Goal: Task Accomplishment & Management: Complete application form

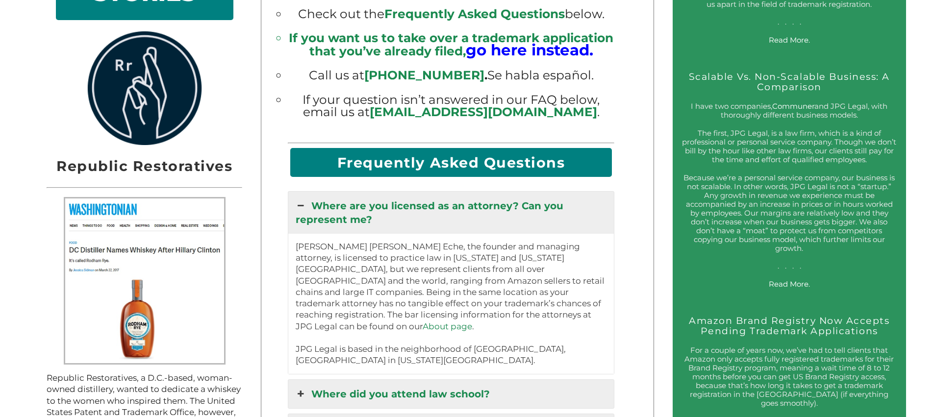
scroll to position [992, 0]
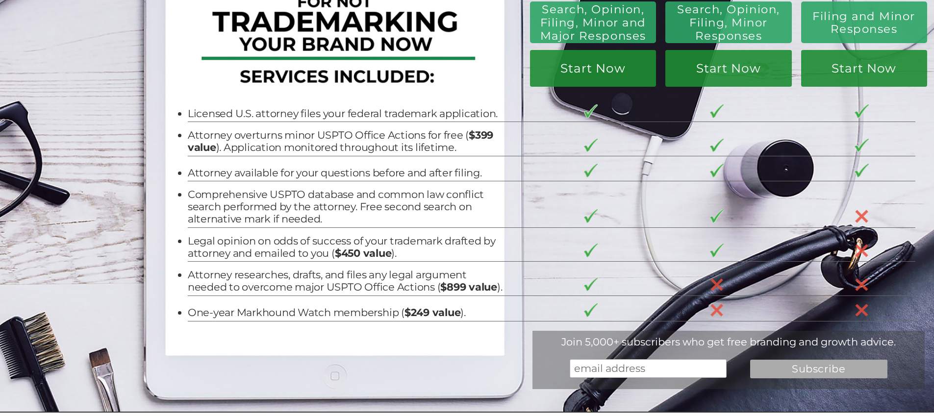
scroll to position [0, 0]
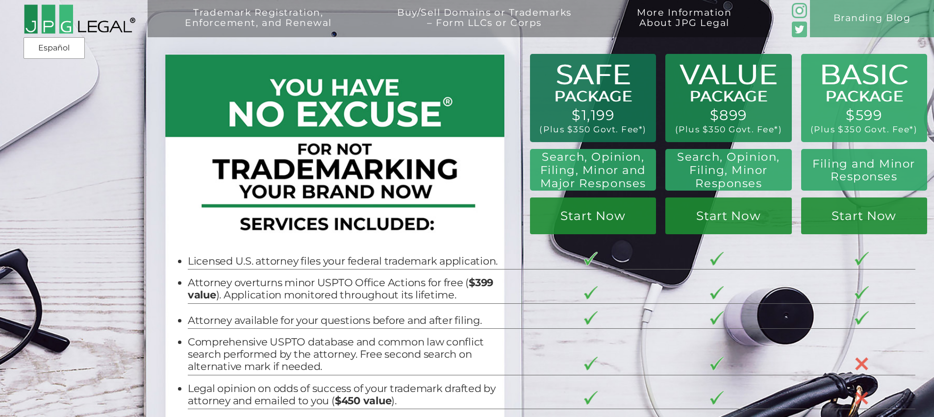
click at [129, 172] on div "BASIC PACKAGE $599 (Plus $350 Govt. Fee*) Filing and Minor Responses Start Now …" at bounding box center [467, 280] width 934 height 560
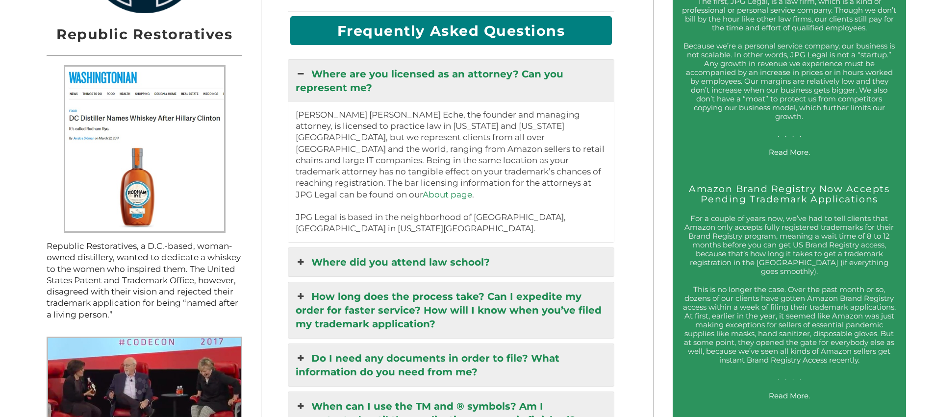
scroll to position [1123, 0]
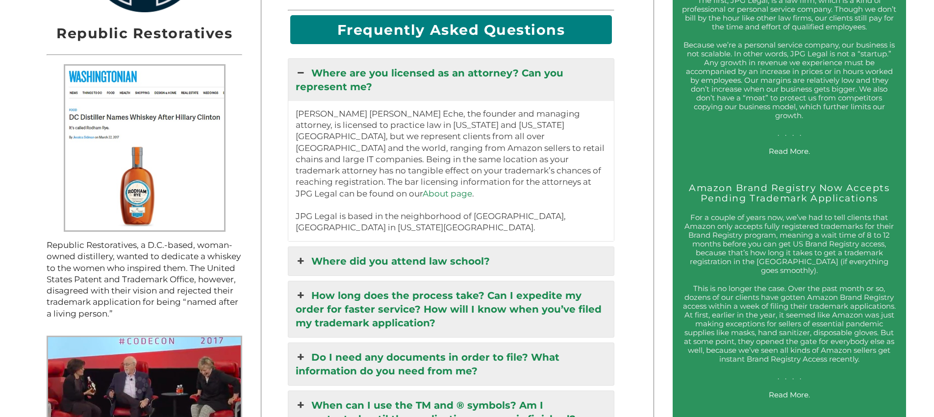
click at [301, 258] on icon at bounding box center [301, 261] width 11 height 14
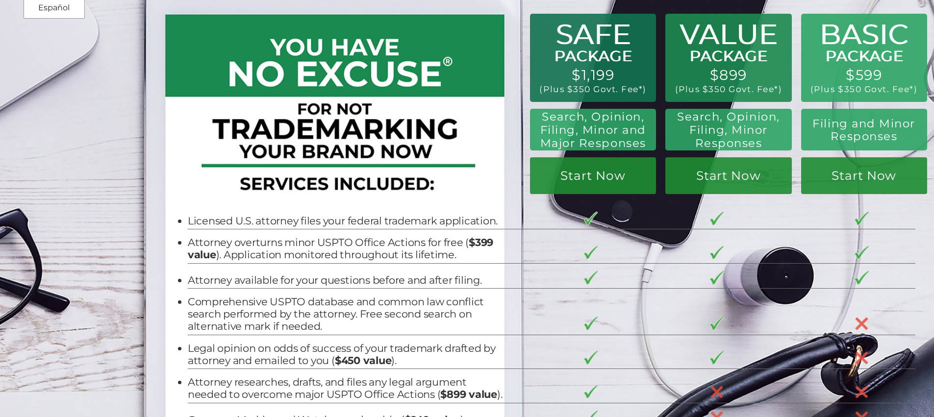
scroll to position [0, 0]
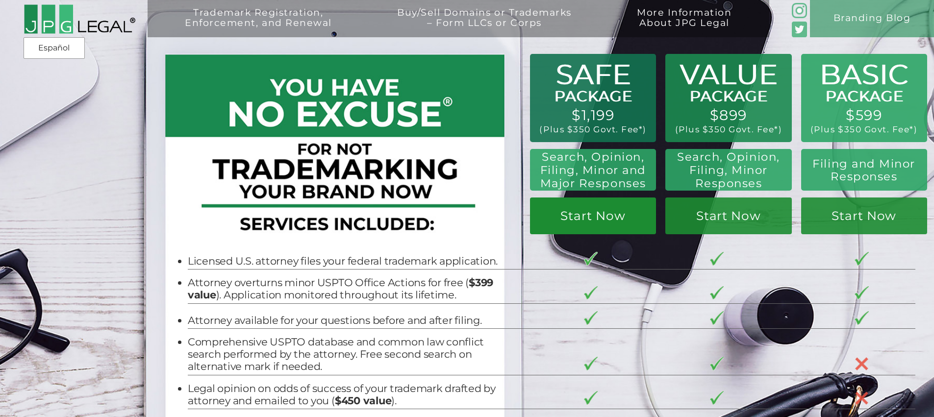
click at [665, 214] on link "Start Now" at bounding box center [728, 216] width 126 height 37
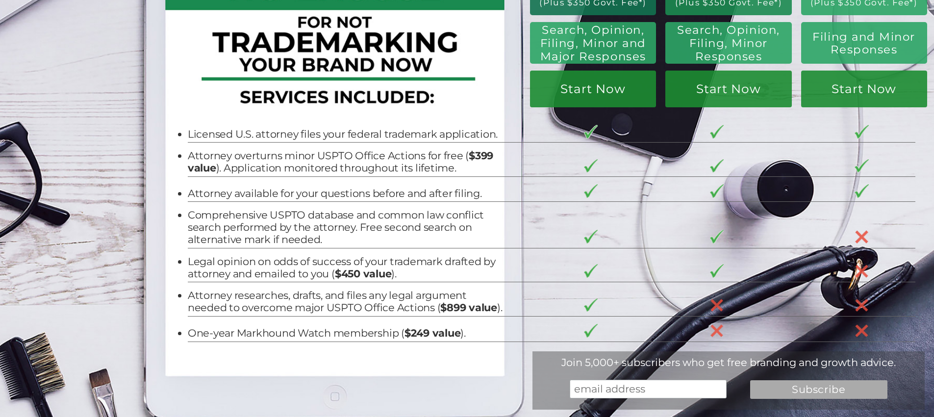
scroll to position [126, 0]
click at [665, 100] on link "Start Now" at bounding box center [728, 89] width 126 height 37
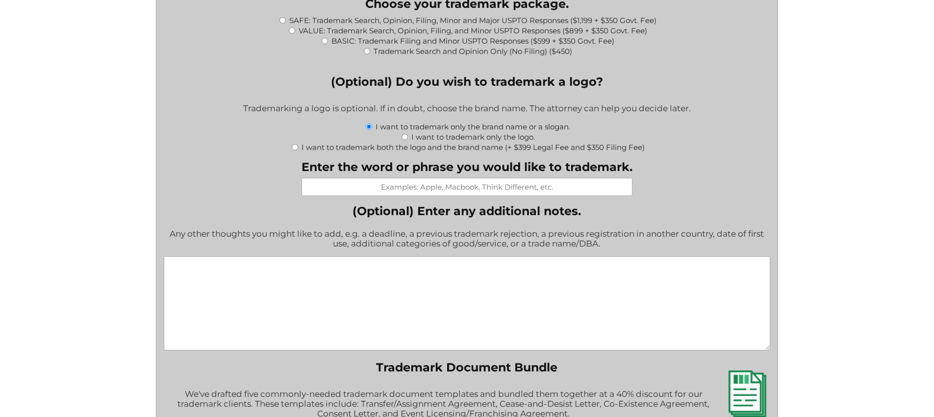
scroll to position [1042, 0]
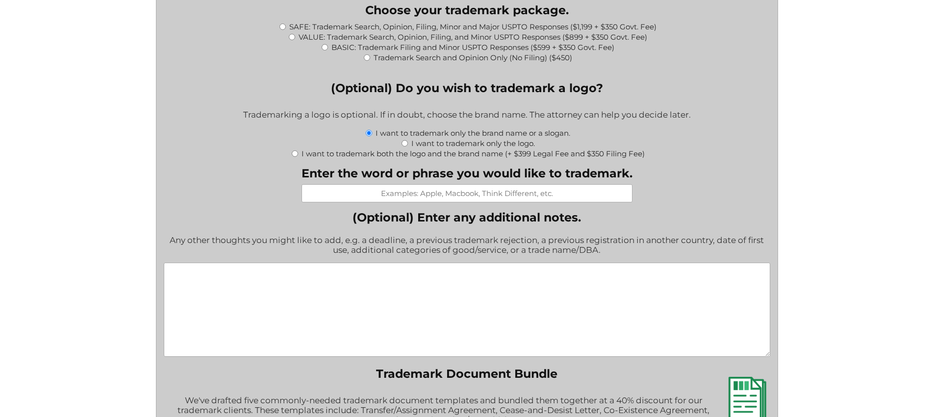
click at [283, 27] on input "SAFE: Trademark Search, Opinion, Filing, Minor and Major USPTO Responses ($1,19…" at bounding box center [282, 27] width 6 height 6
radio input "true"
type input "$1,549.00"
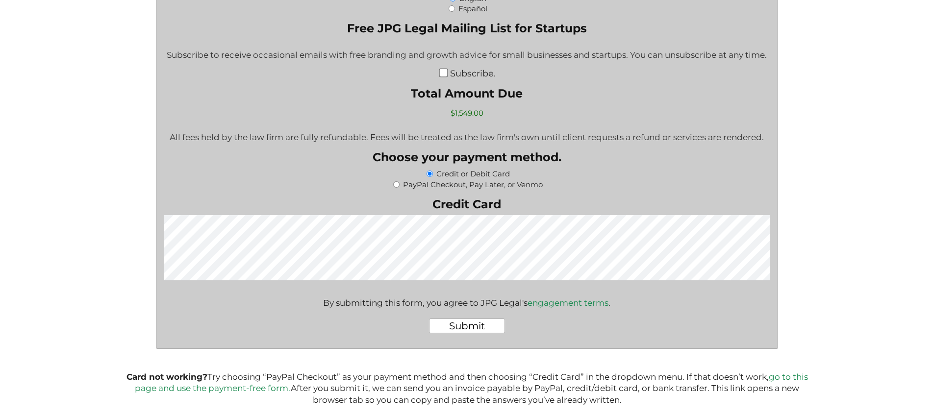
scroll to position [1661, 0]
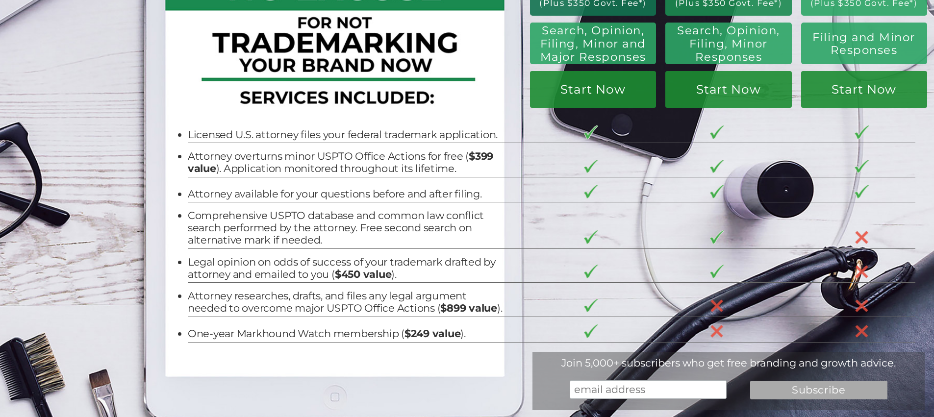
scroll to position [125, 0]
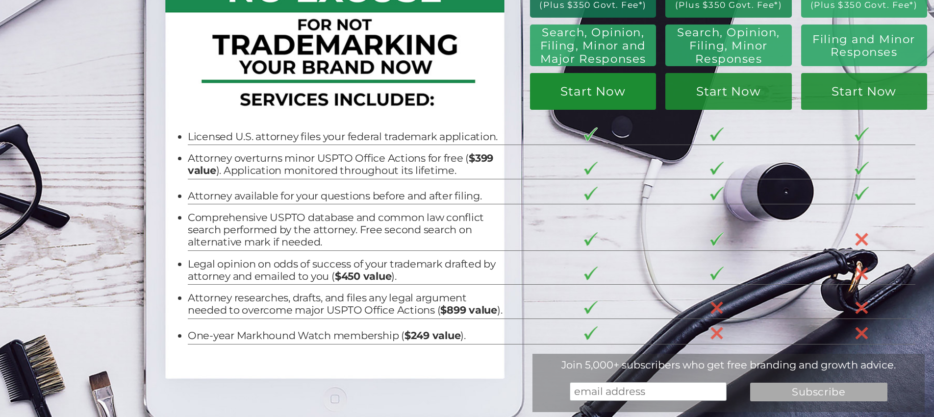
click at [665, 92] on link "Start Now" at bounding box center [728, 91] width 126 height 37
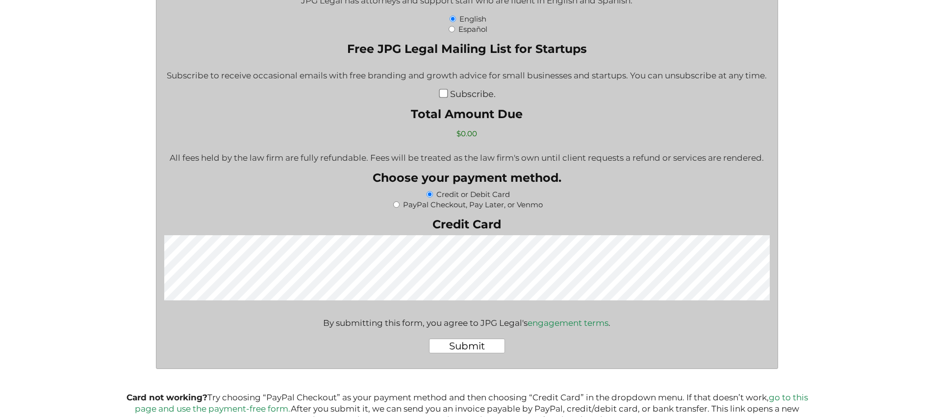
scroll to position [1553, 0]
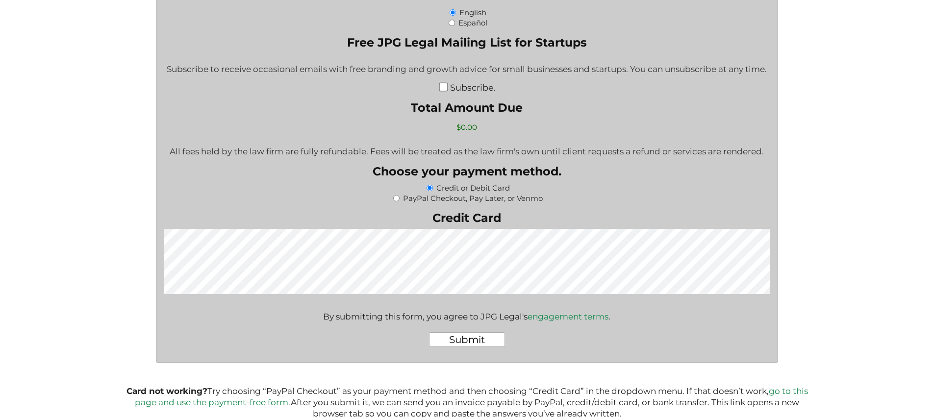
click at [566, 319] on link "engagement terms" at bounding box center [567, 317] width 81 height 10
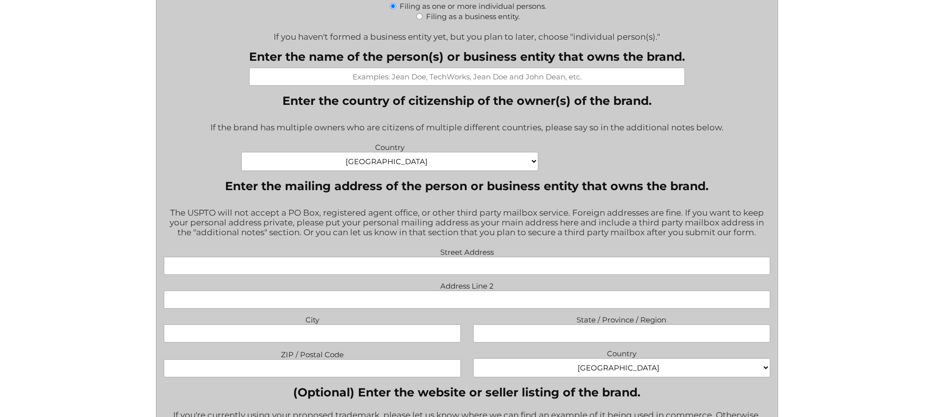
scroll to position [541, 0]
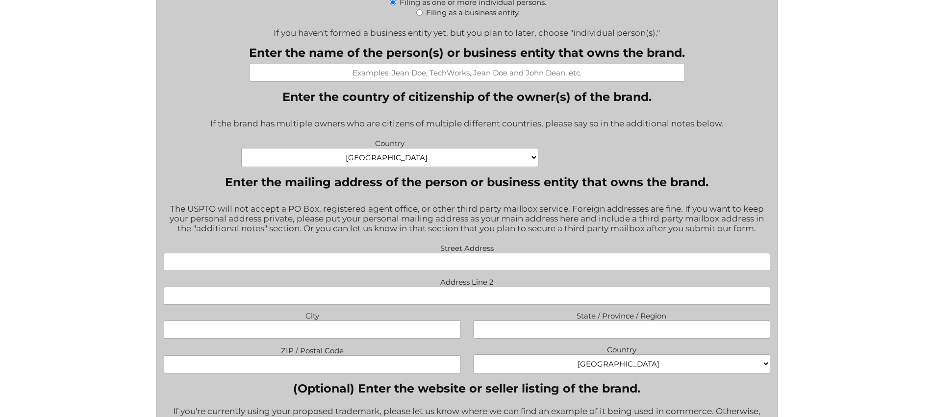
click at [531, 158] on select "Afghanistan Albania Algeria American Samoa Andorra Angola Anguilla Antarctica A…" at bounding box center [389, 157] width 297 height 19
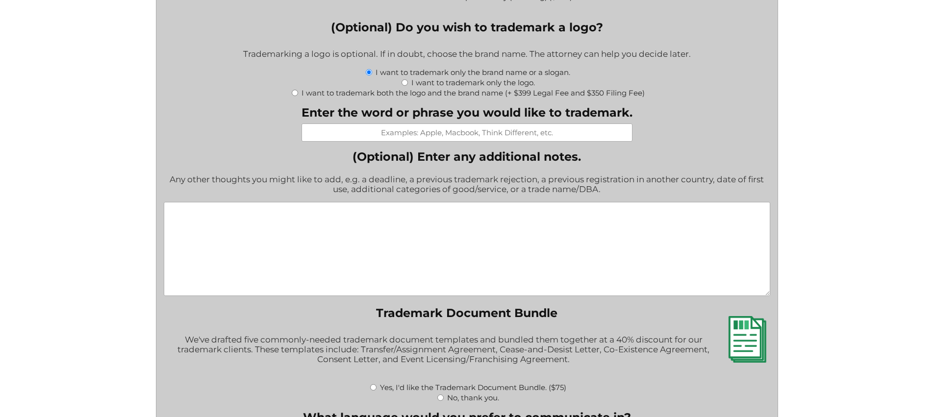
scroll to position [962, 0]
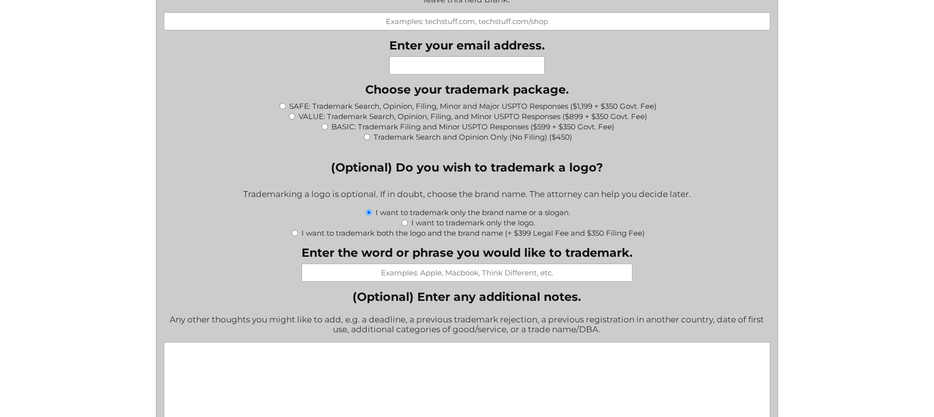
click at [282, 107] on input "SAFE: Trademark Search, Opinion, Filing, Minor and Major USPTO Responses ($1,19…" at bounding box center [282, 106] width 6 height 6
radio input "true"
type input "$1,549.00"
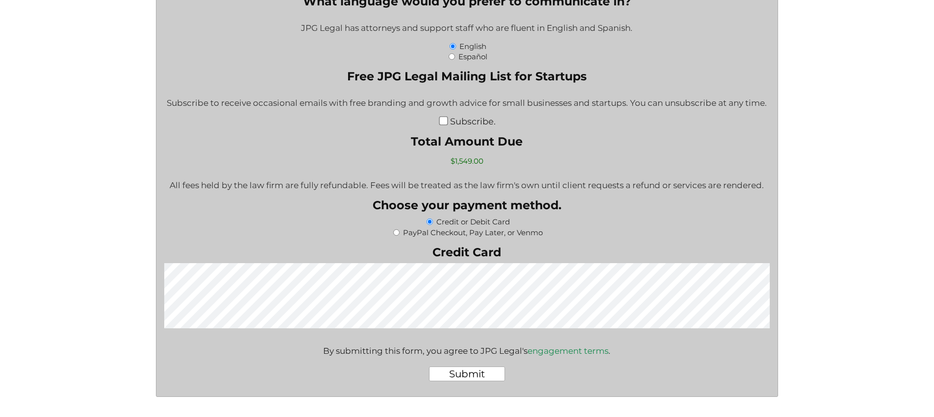
scroll to position [1694, 0]
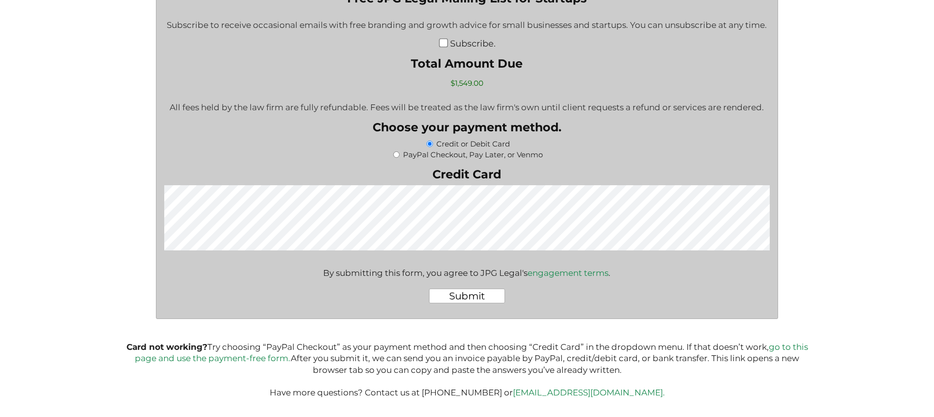
click at [588, 272] on link "engagement terms" at bounding box center [567, 273] width 81 height 10
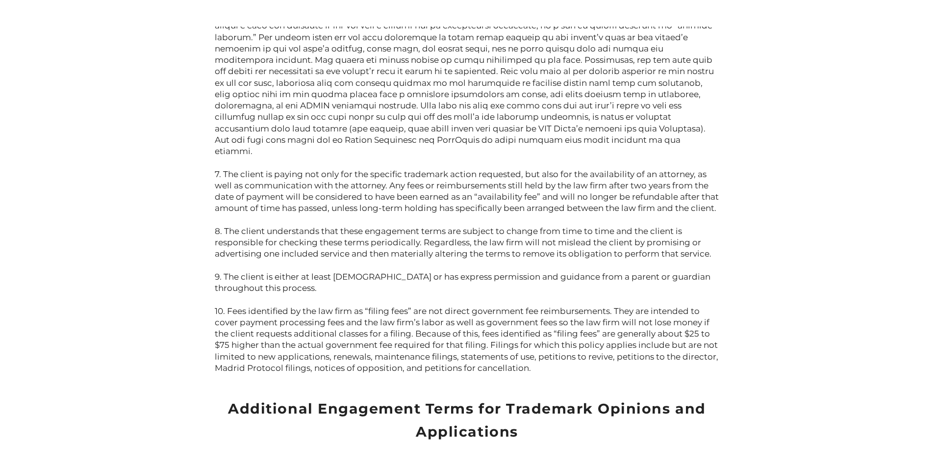
scroll to position [751, 0]
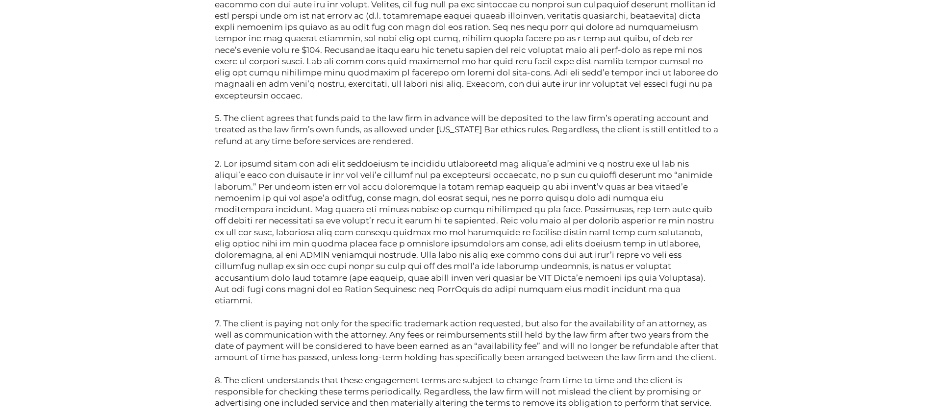
scroll to position [559, 0]
